Goal: Information Seeking & Learning: Find specific fact

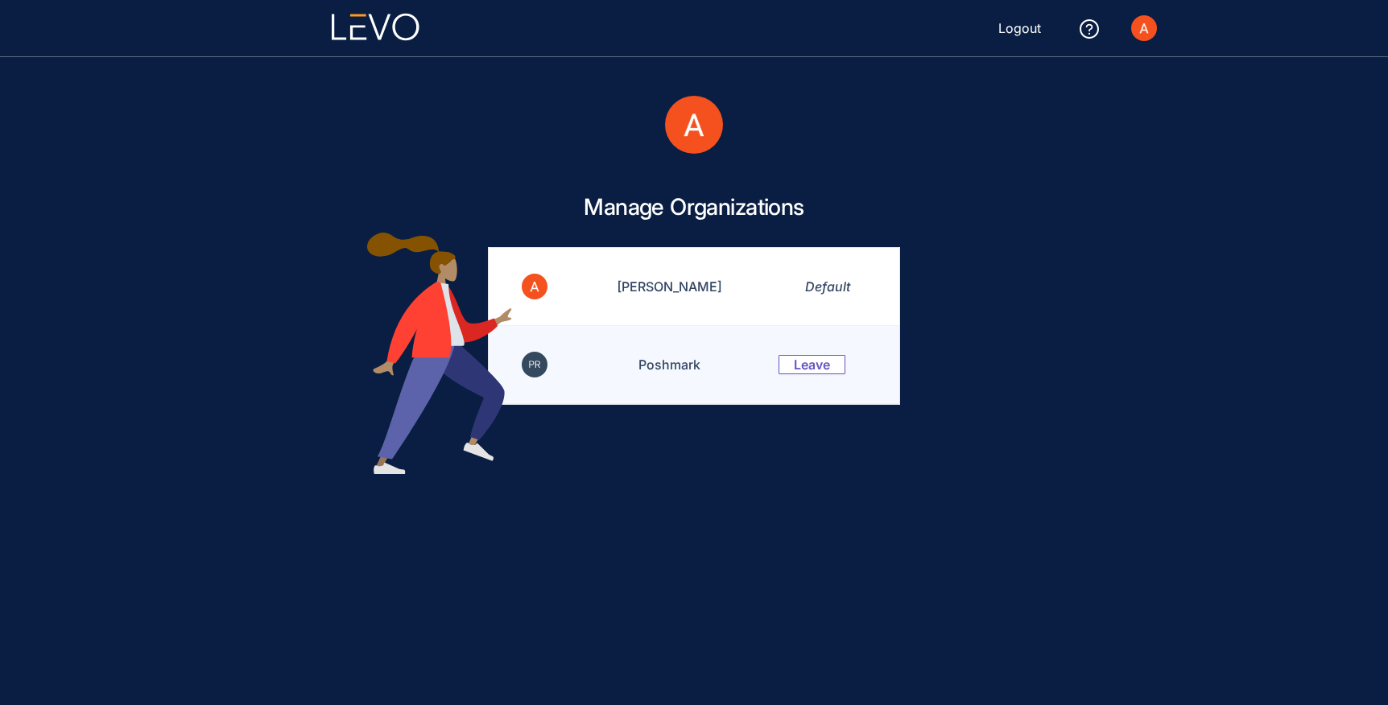
click at [671, 362] on td "Poshmark" at bounding box center [659, 365] width 199 height 78
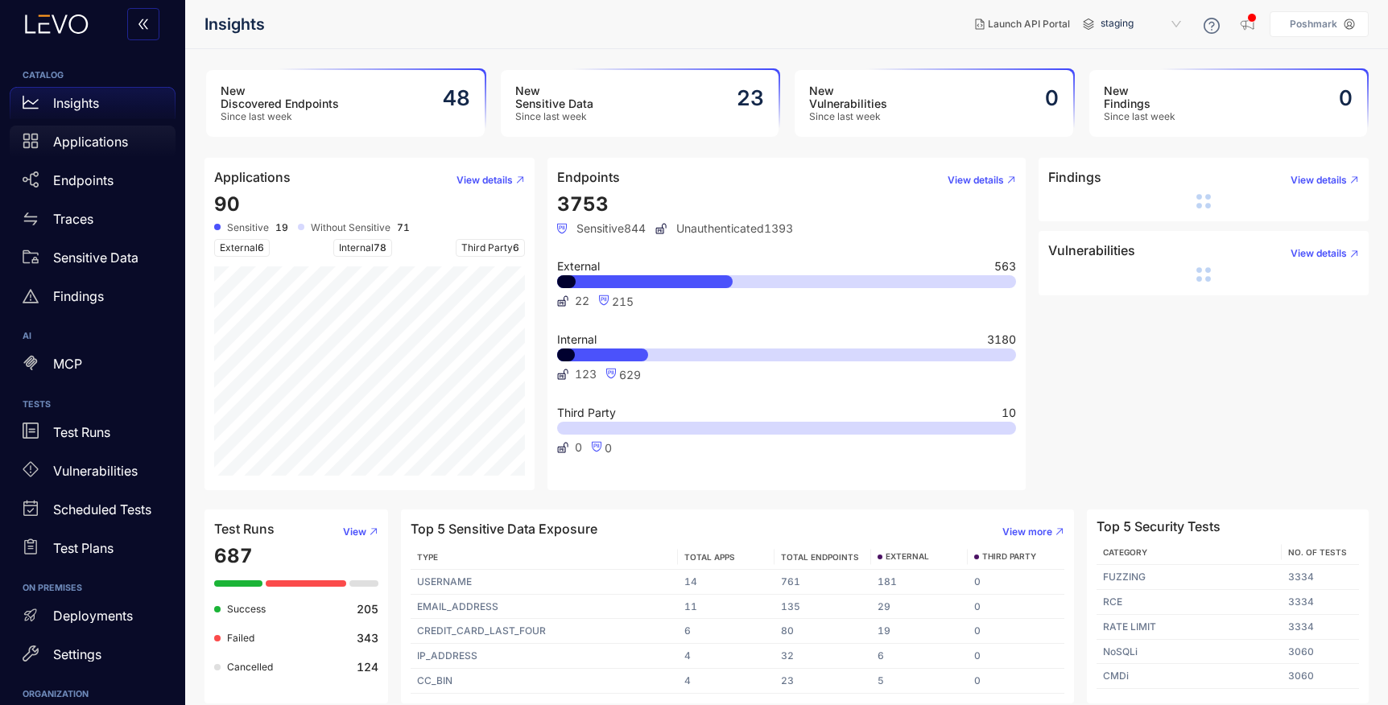
click at [76, 144] on p "Applications" at bounding box center [90, 141] width 75 height 14
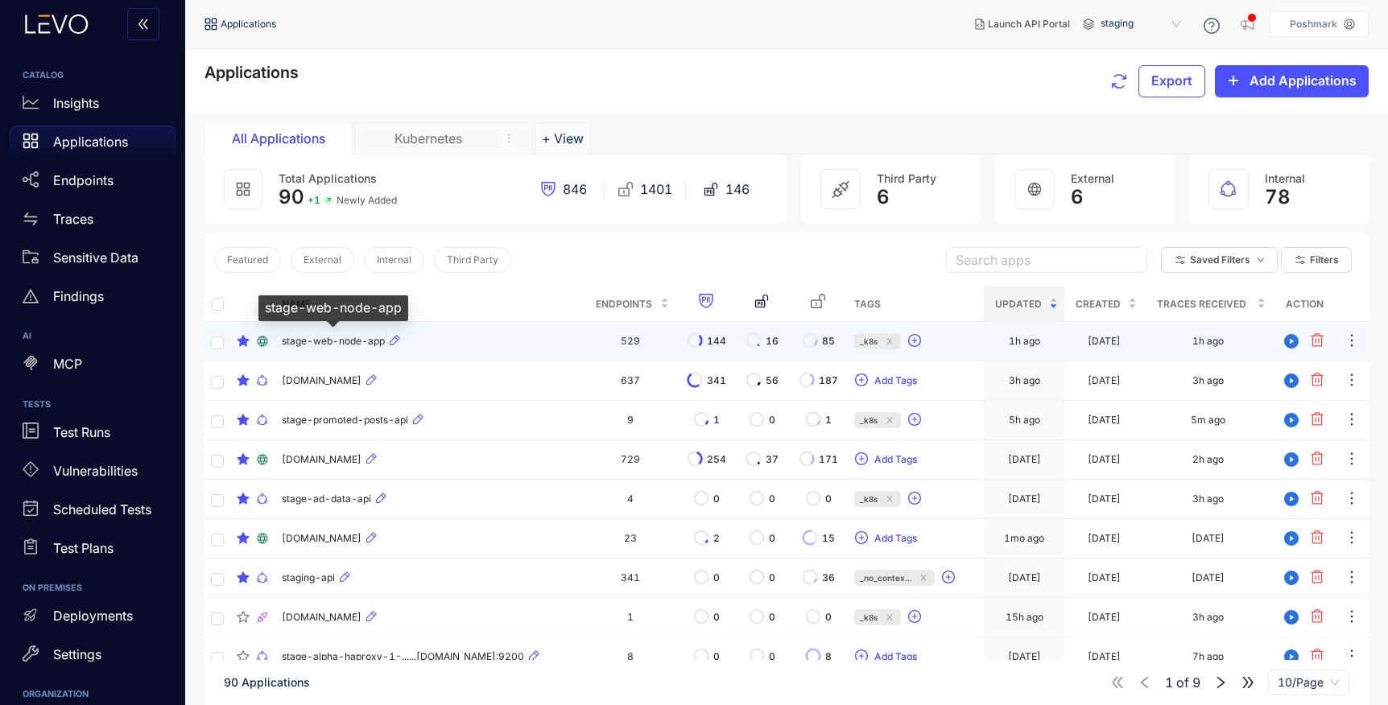
click at [335, 345] on span "stage-web-node-app" at bounding box center [333, 341] width 103 height 11
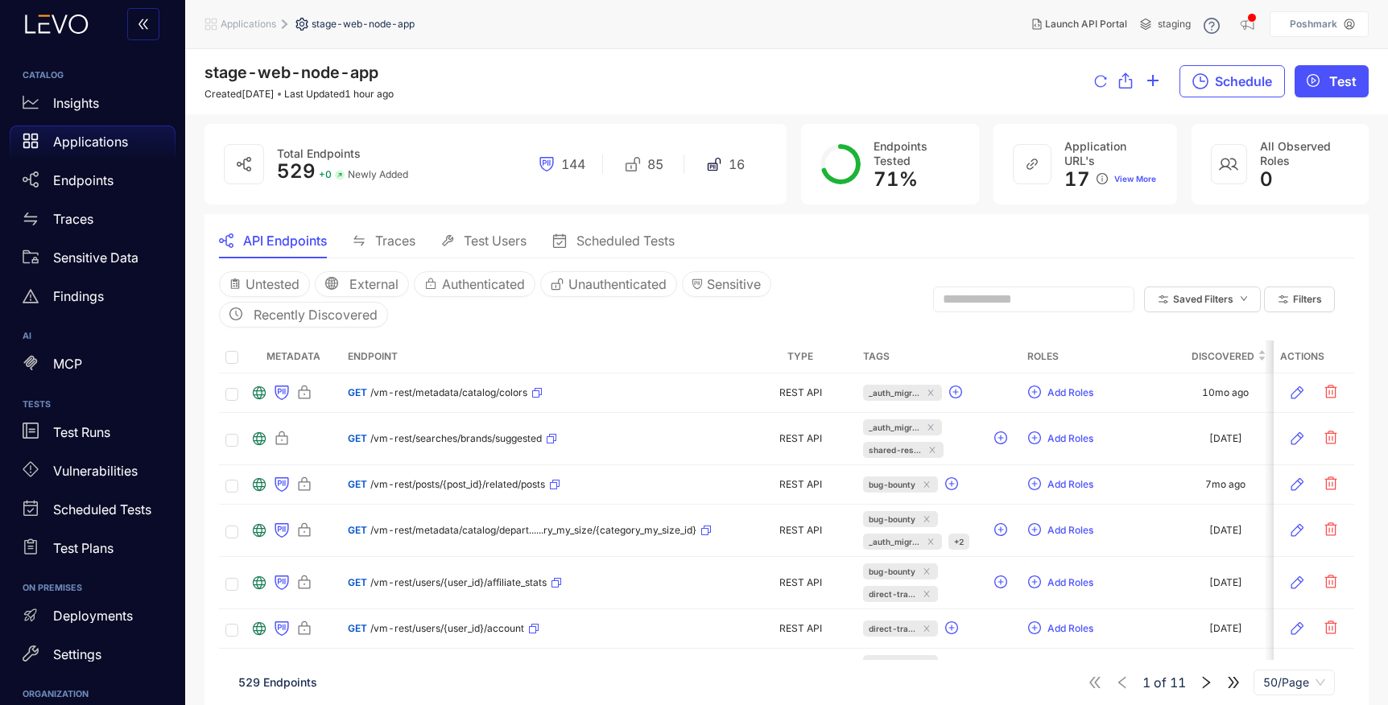
click at [992, 293] on input "text" at bounding box center [1026, 299] width 167 height 14
type input "****"
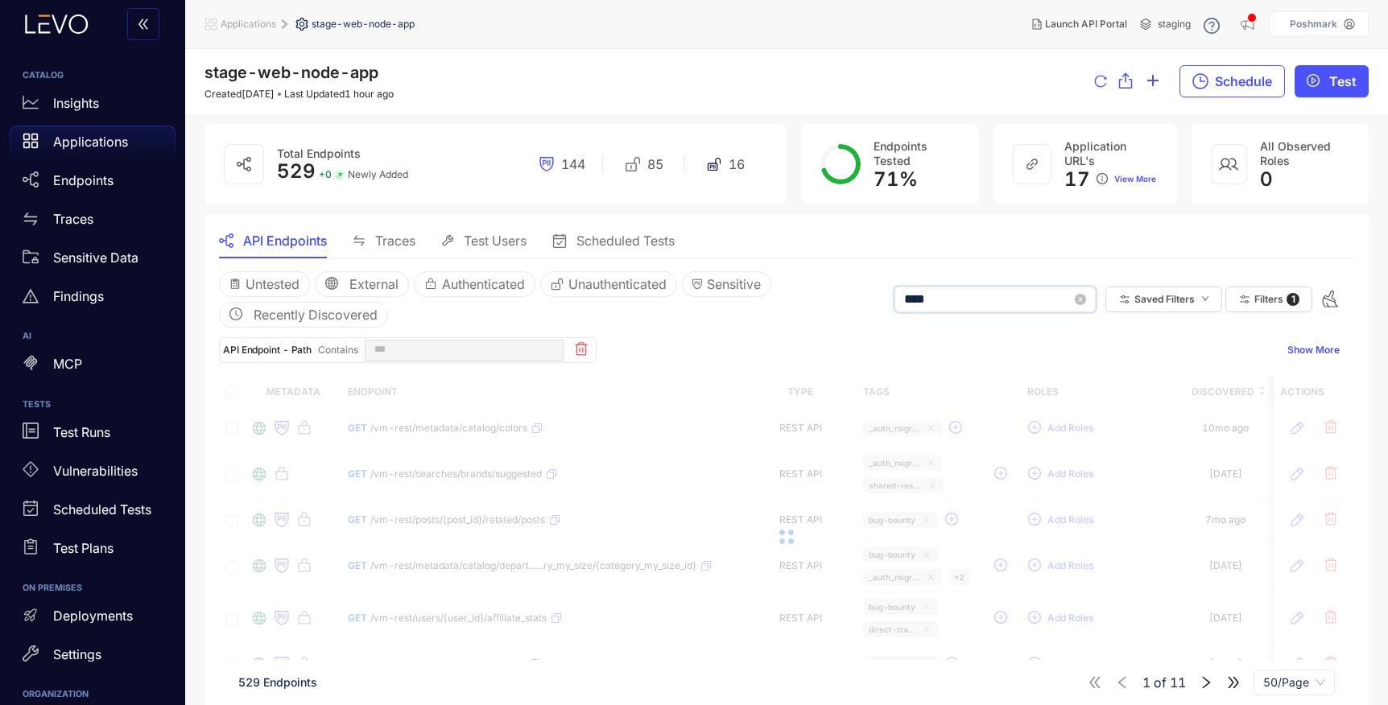
type input "****"
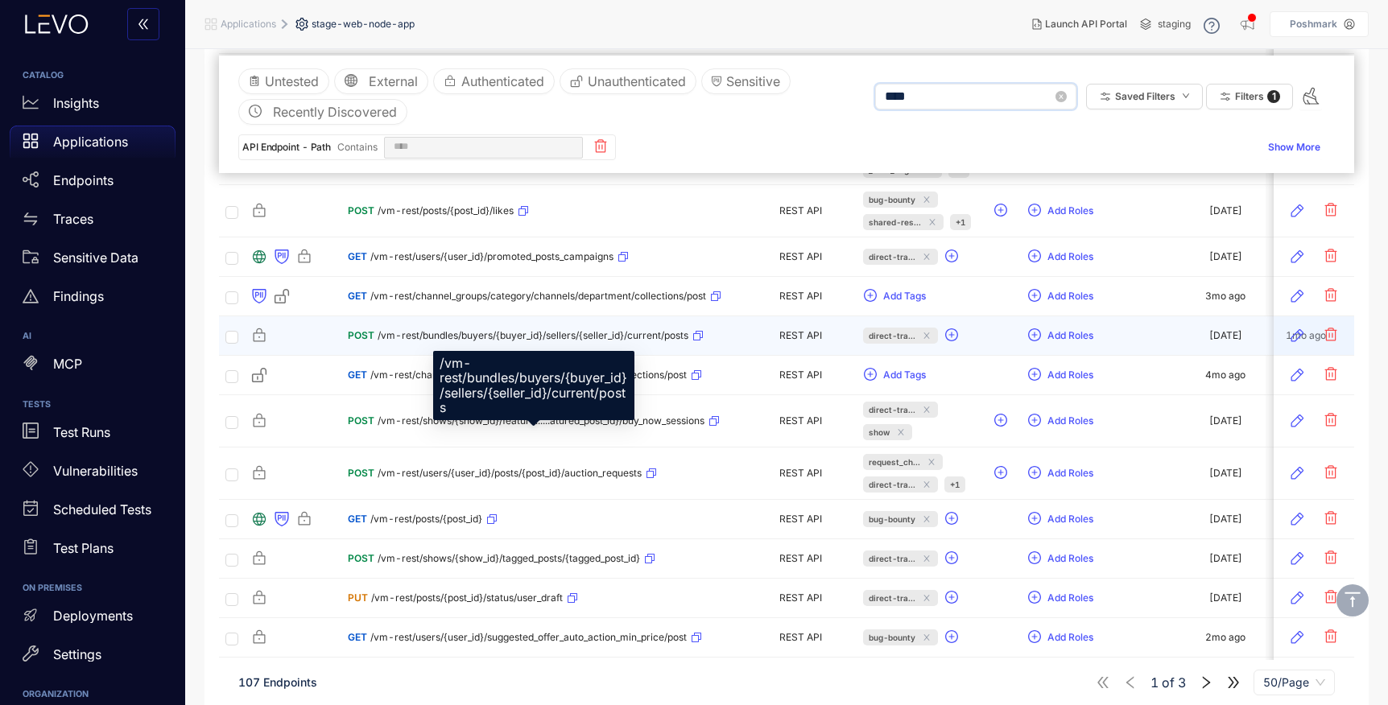
scroll to position [1394, 0]
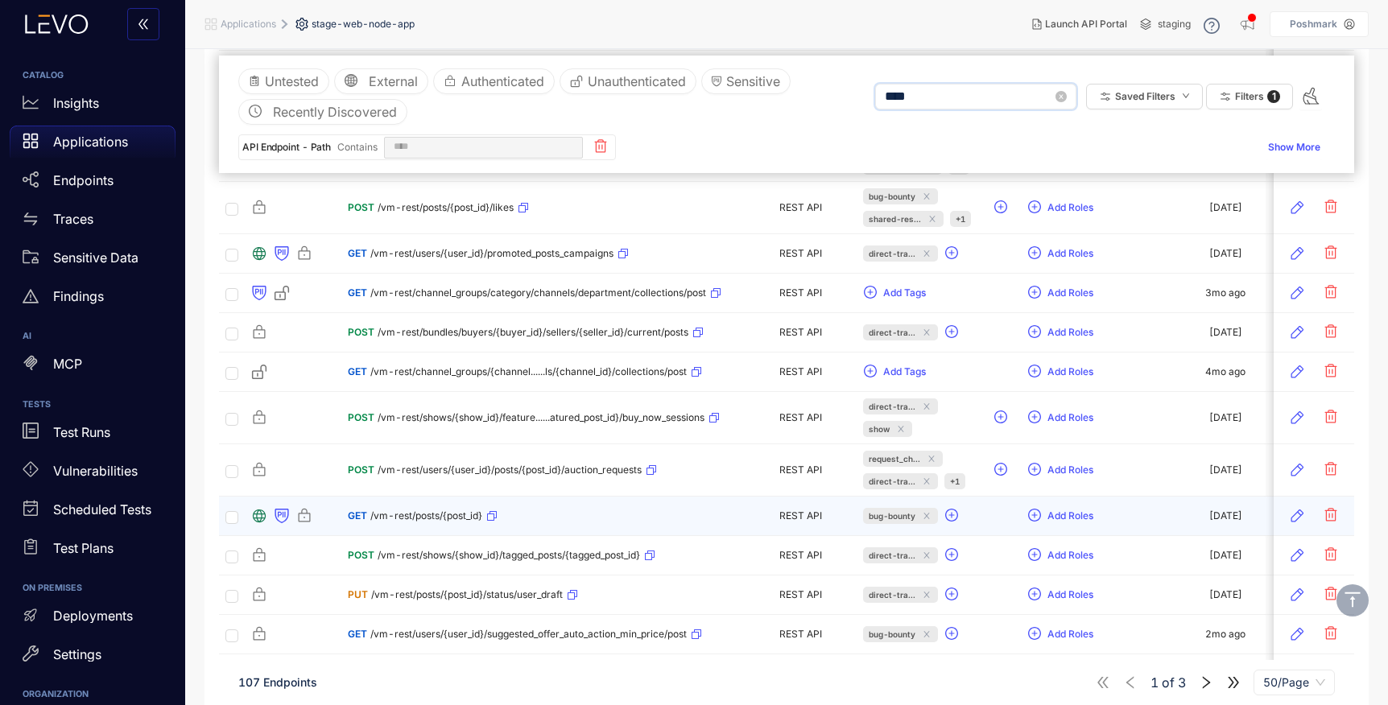
click at [541, 510] on div "GET /vm-rest/posts/{post_id}" at bounding box center [543, 516] width 390 height 26
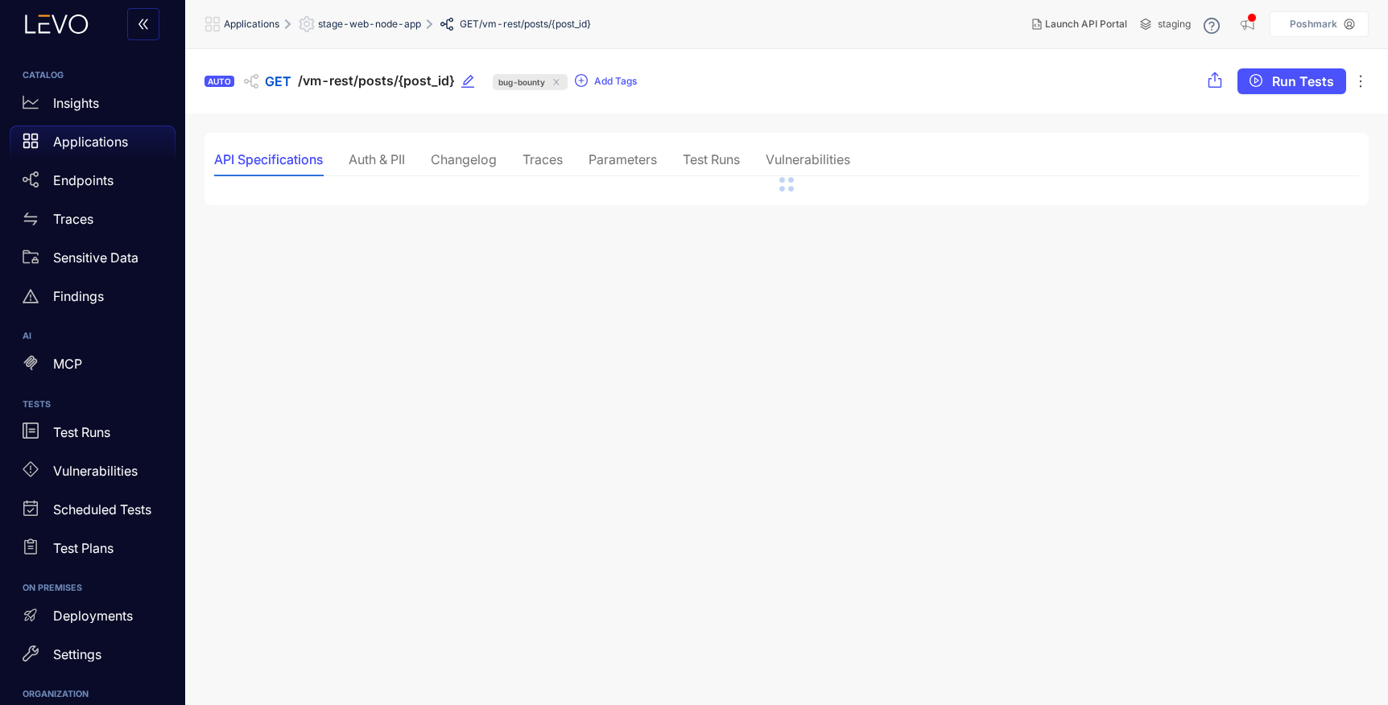
click at [553, 164] on div "Traces" at bounding box center [543, 159] width 40 height 14
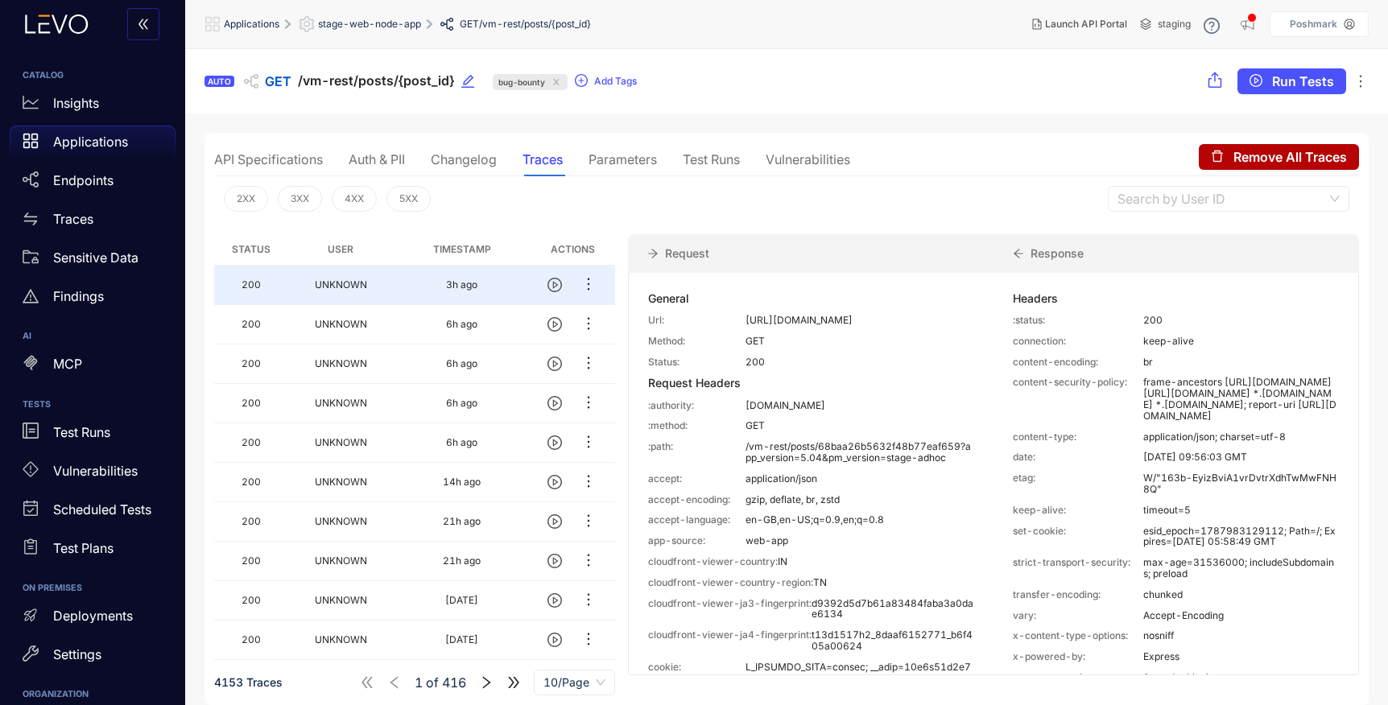
drag, startPoint x: 820, startPoint y: 342, endPoint x: 742, endPoint y: 322, distance: 79.9
click at [742, 322] on div "Url: [URL][DOMAIN_NAME]" at bounding box center [811, 320] width 326 height 11
copy div "[URL][DOMAIN_NAME]"
